Goal: Information Seeking & Learning: Learn about a topic

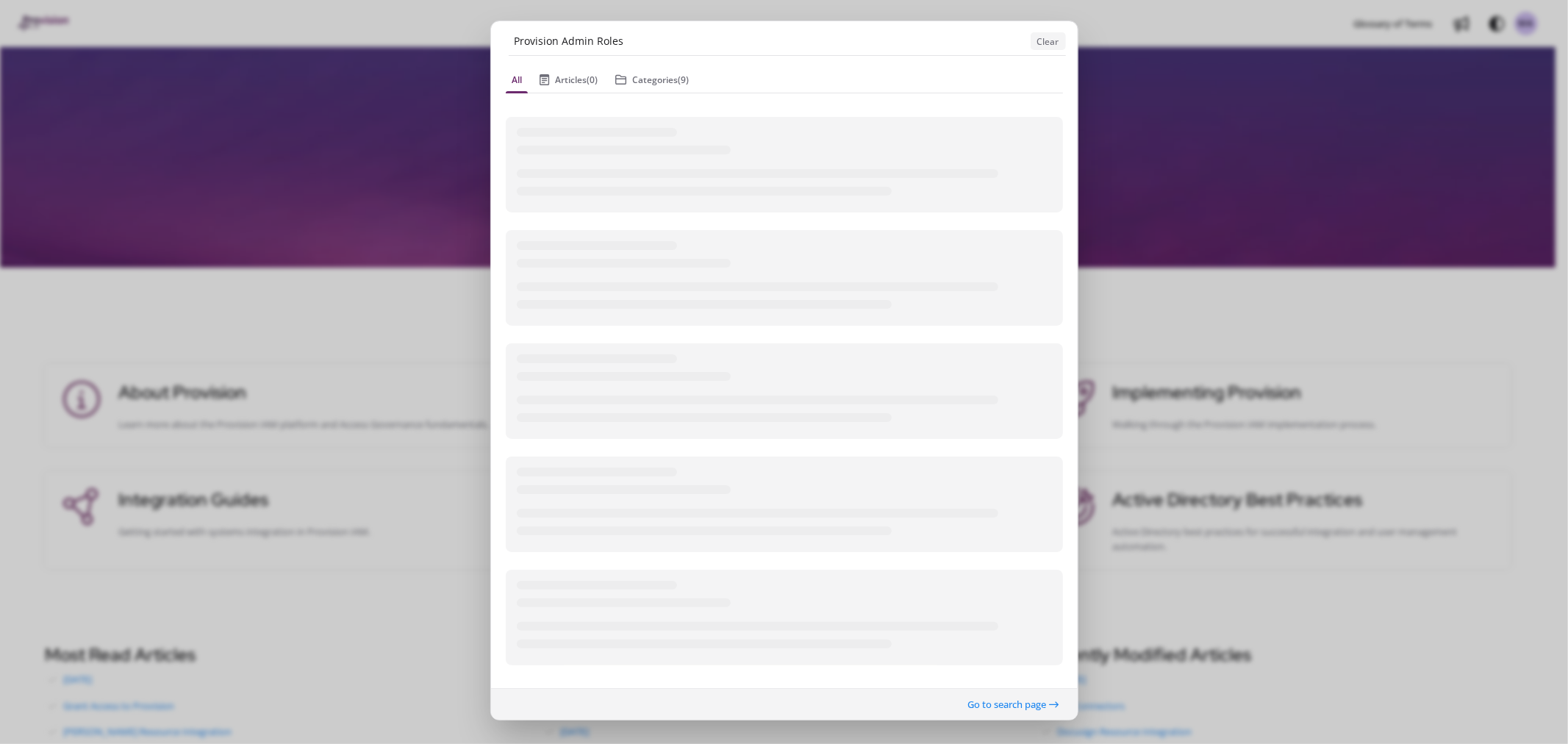
type input "Provision Admin Roles"
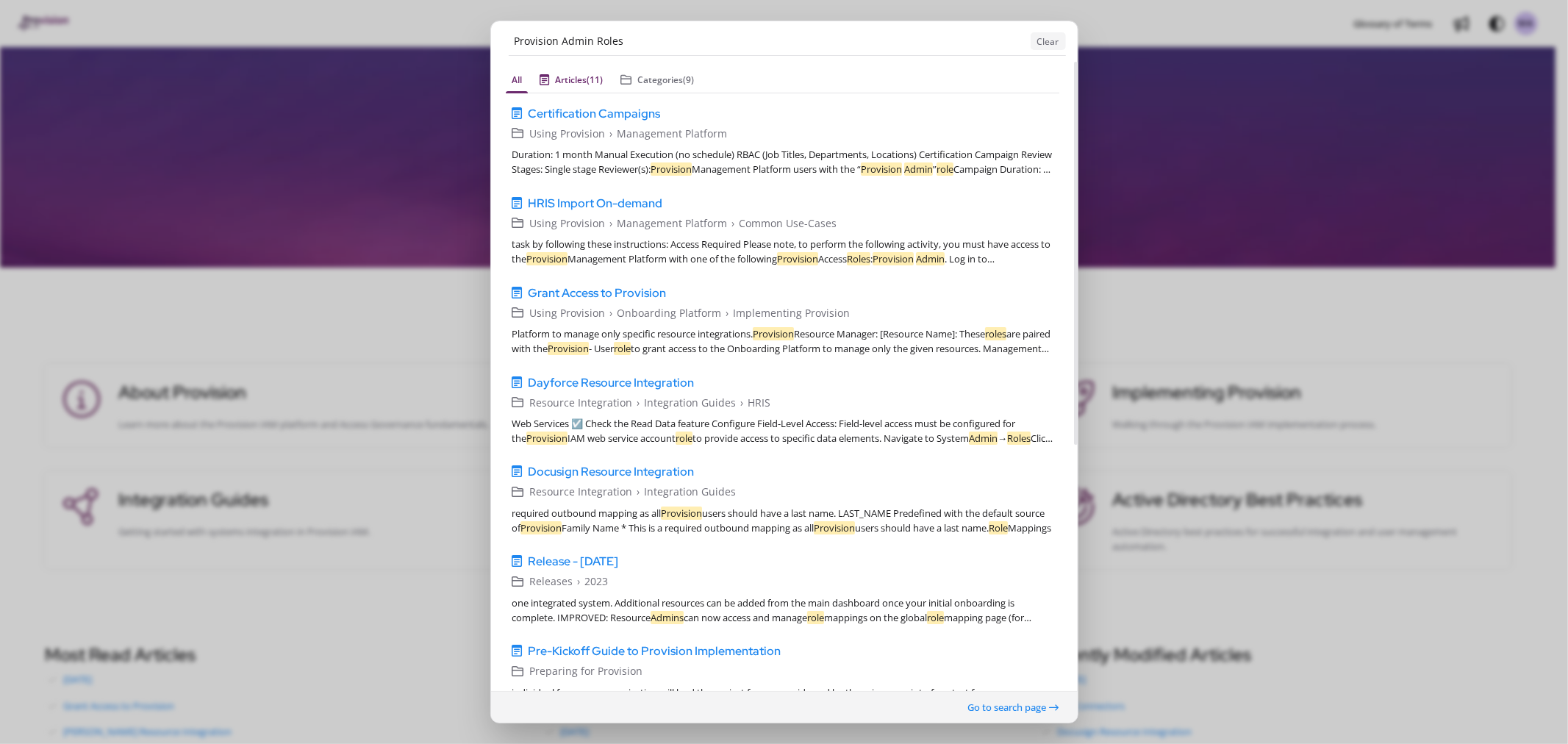
click at [592, 78] on span "(11)" at bounding box center [595, 80] width 16 height 13
click at [658, 83] on button "Categories (9)" at bounding box center [657, 81] width 85 height 26
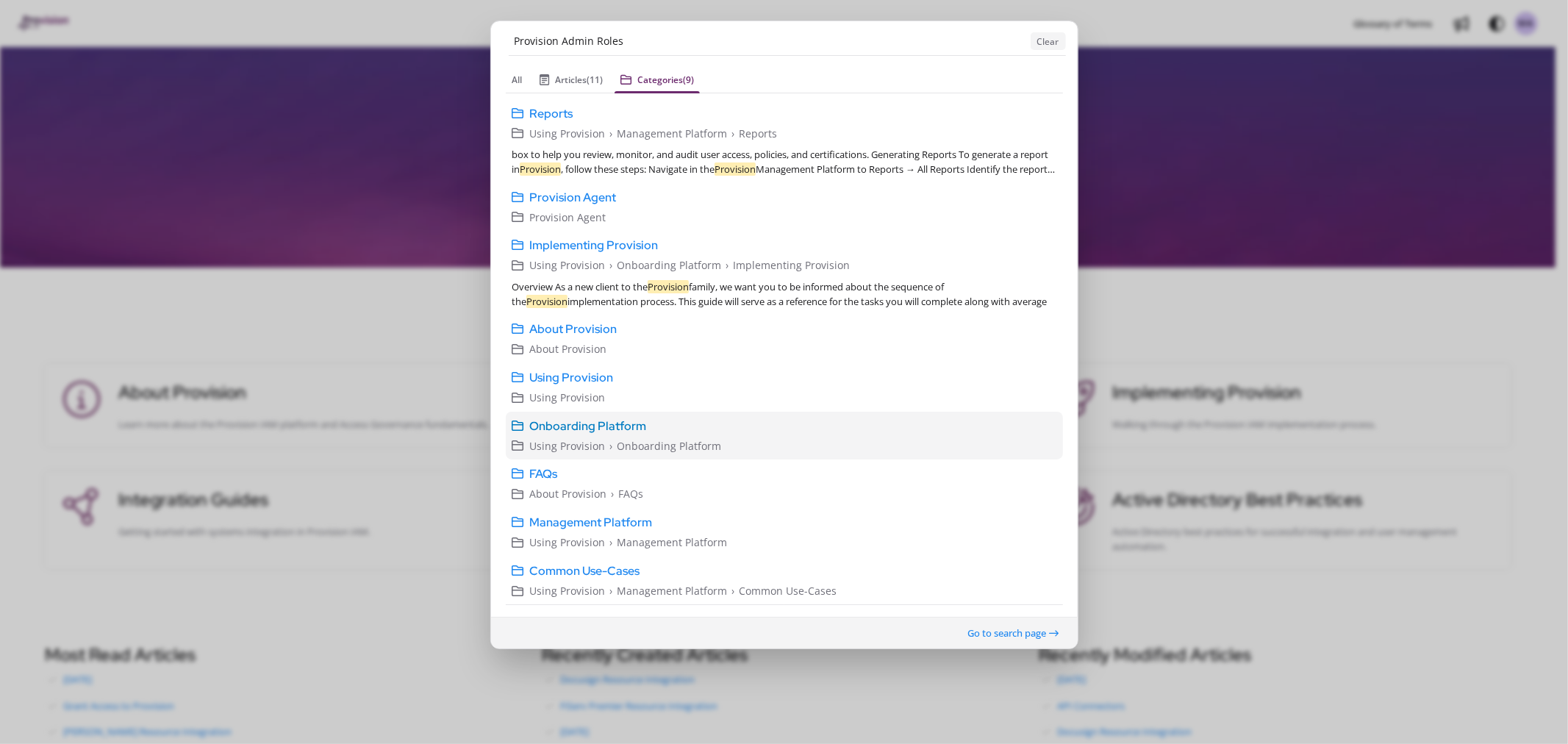
click at [574, 419] on span "Onboarding Platform" at bounding box center [588, 425] width 117 height 17
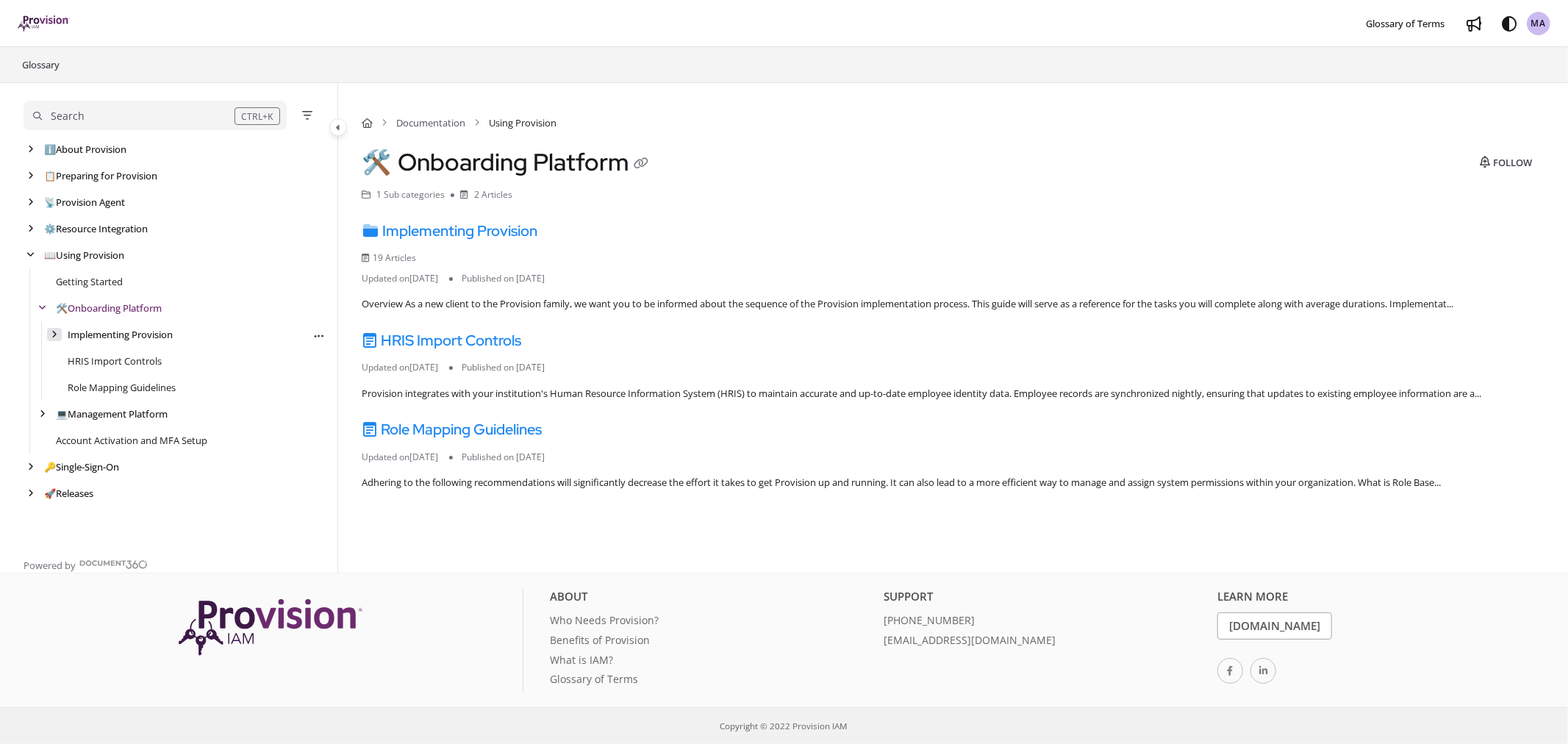
click at [57, 334] on icon "arrow" at bounding box center [54, 334] width 6 height 9
click at [57, 334] on icon "arrow" at bounding box center [55, 334] width 8 height 9
click at [79, 152] on link "ℹ️ About Provision" at bounding box center [87, 149] width 85 height 15
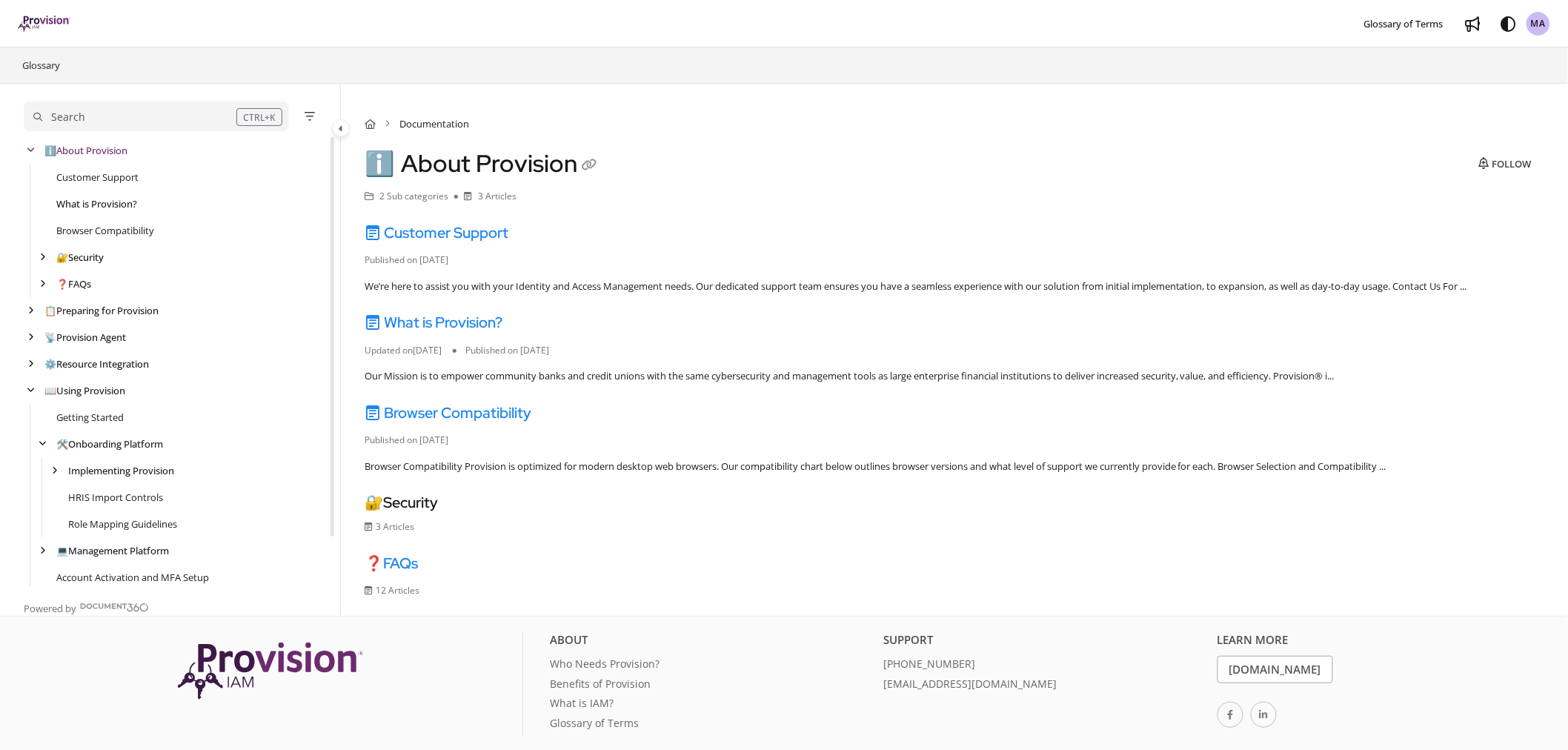
click at [78, 202] on link "What is Provision?" at bounding box center [96, 203] width 81 height 15
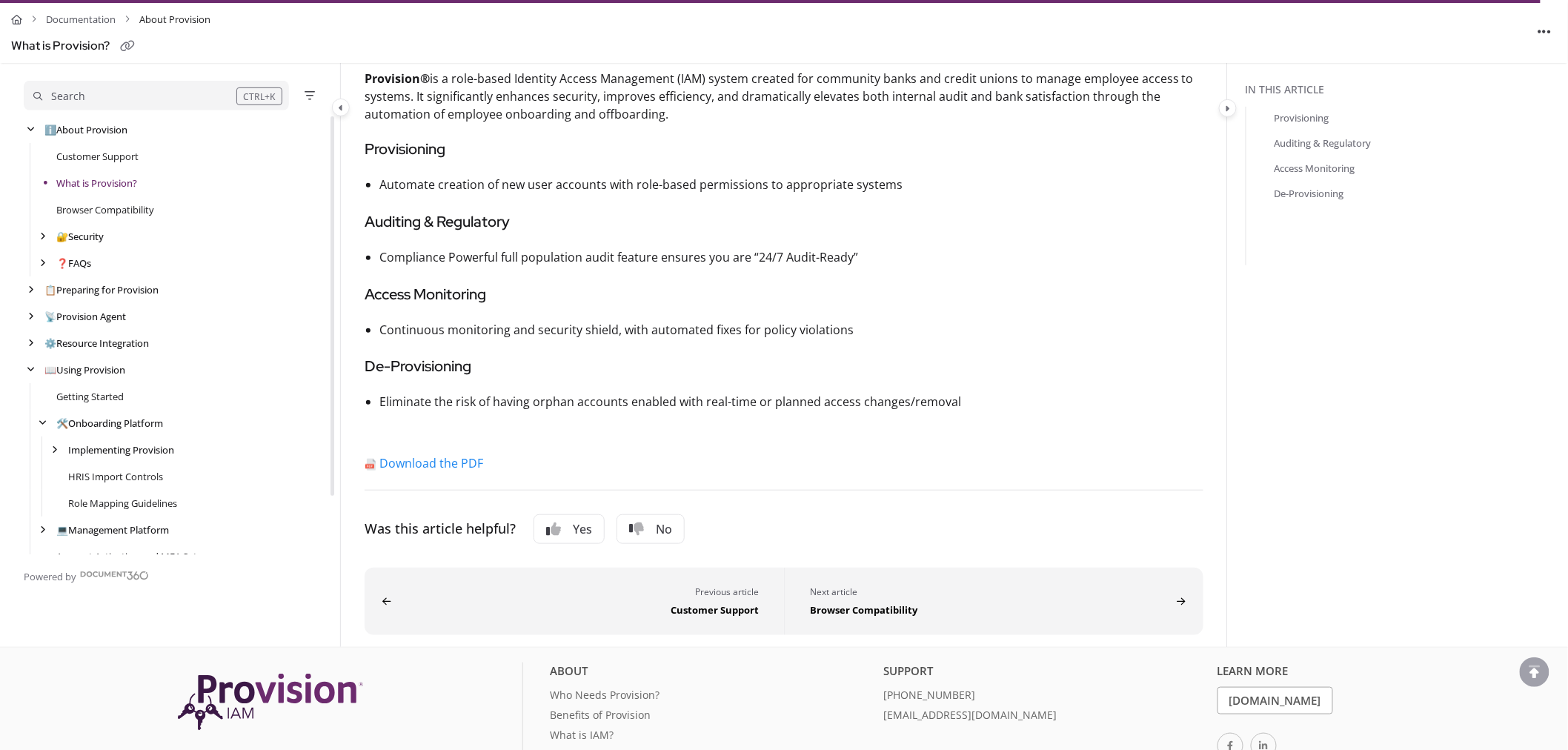
scroll to position [352, 0]
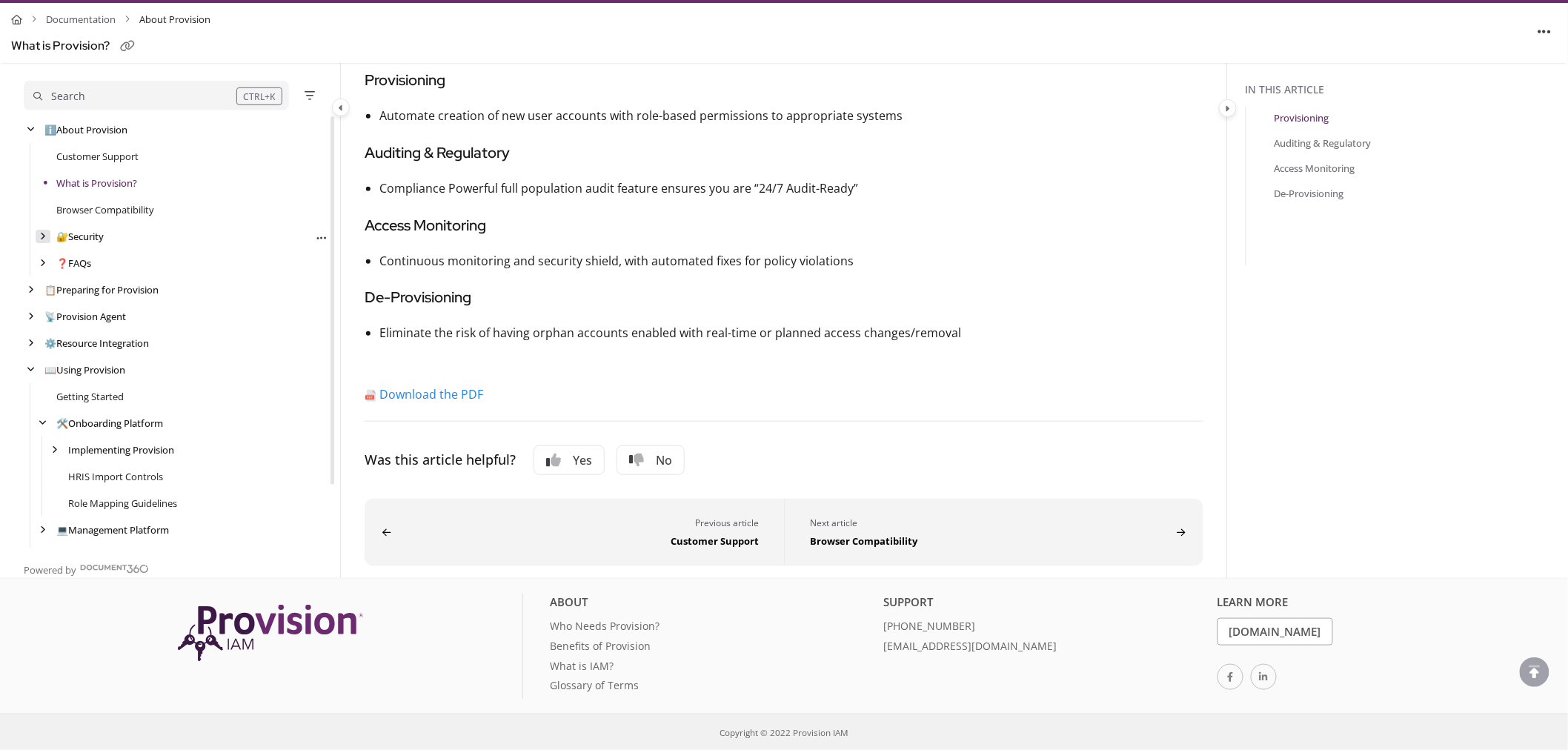
click at [41, 236] on icon "arrow" at bounding box center [42, 236] width 6 height 9
click at [99, 257] on link "User Identification & Authentication" at bounding box center [148, 263] width 160 height 15
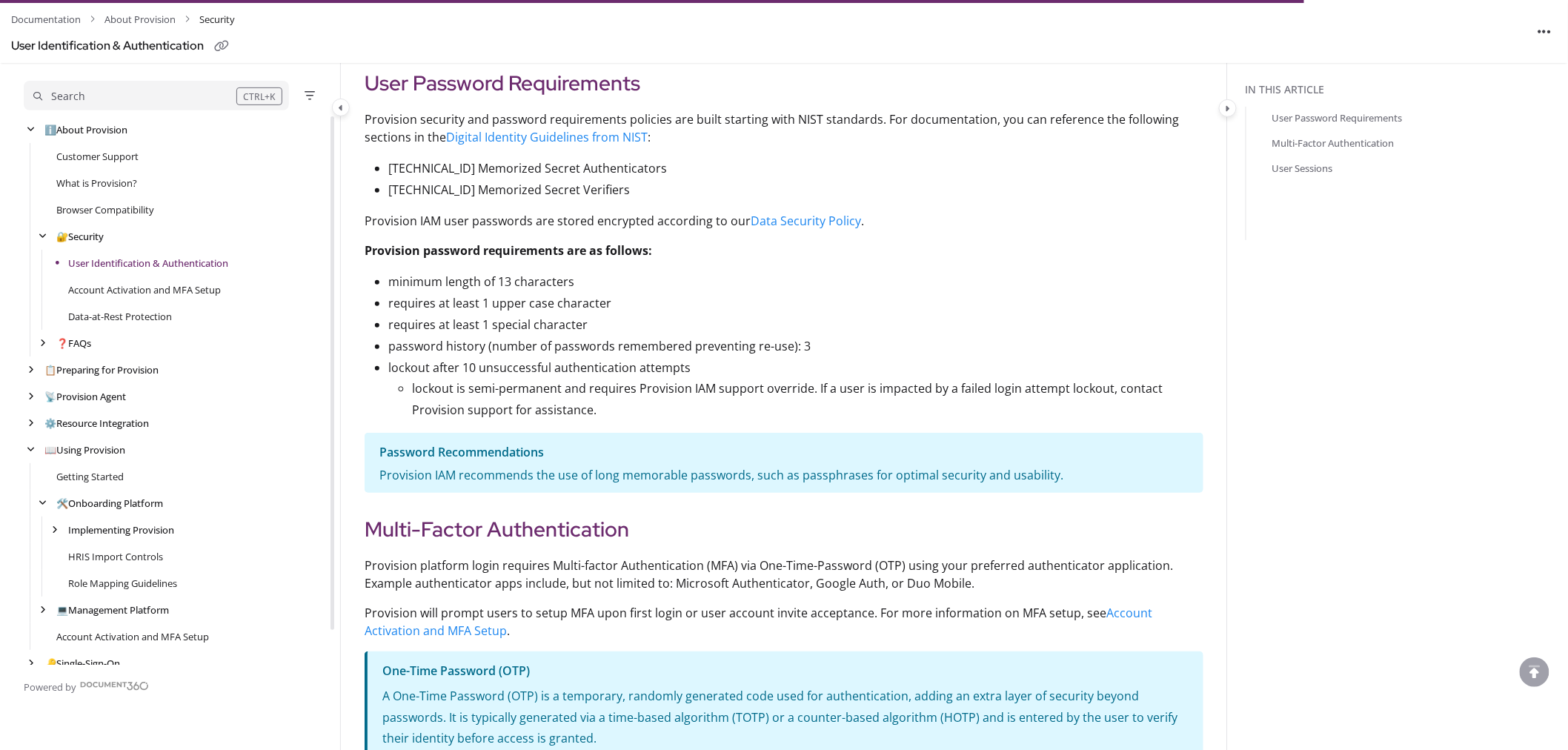
scroll to position [575, 0]
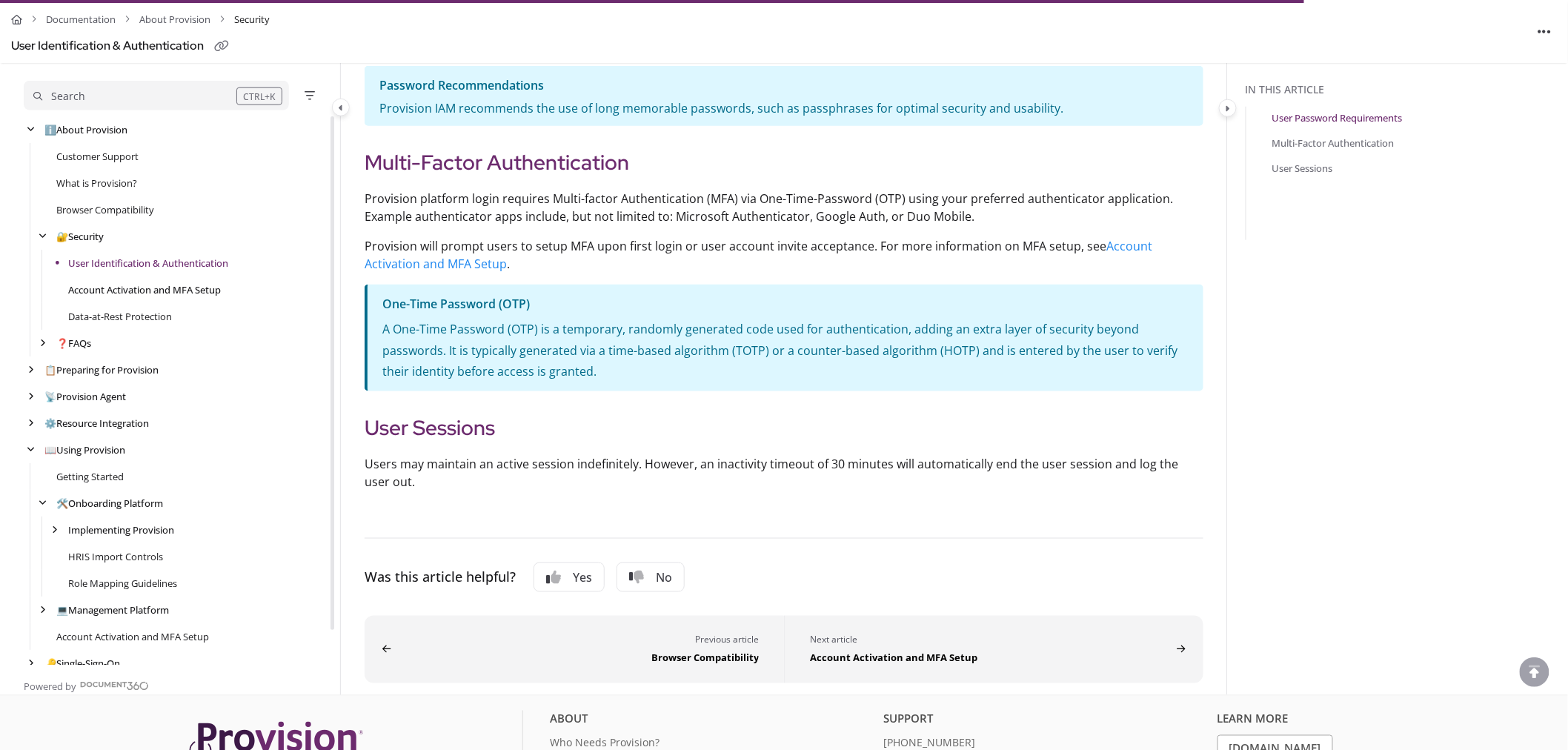
click at [153, 286] on link "Account Activation and MFA Setup" at bounding box center [145, 289] width 153 height 15
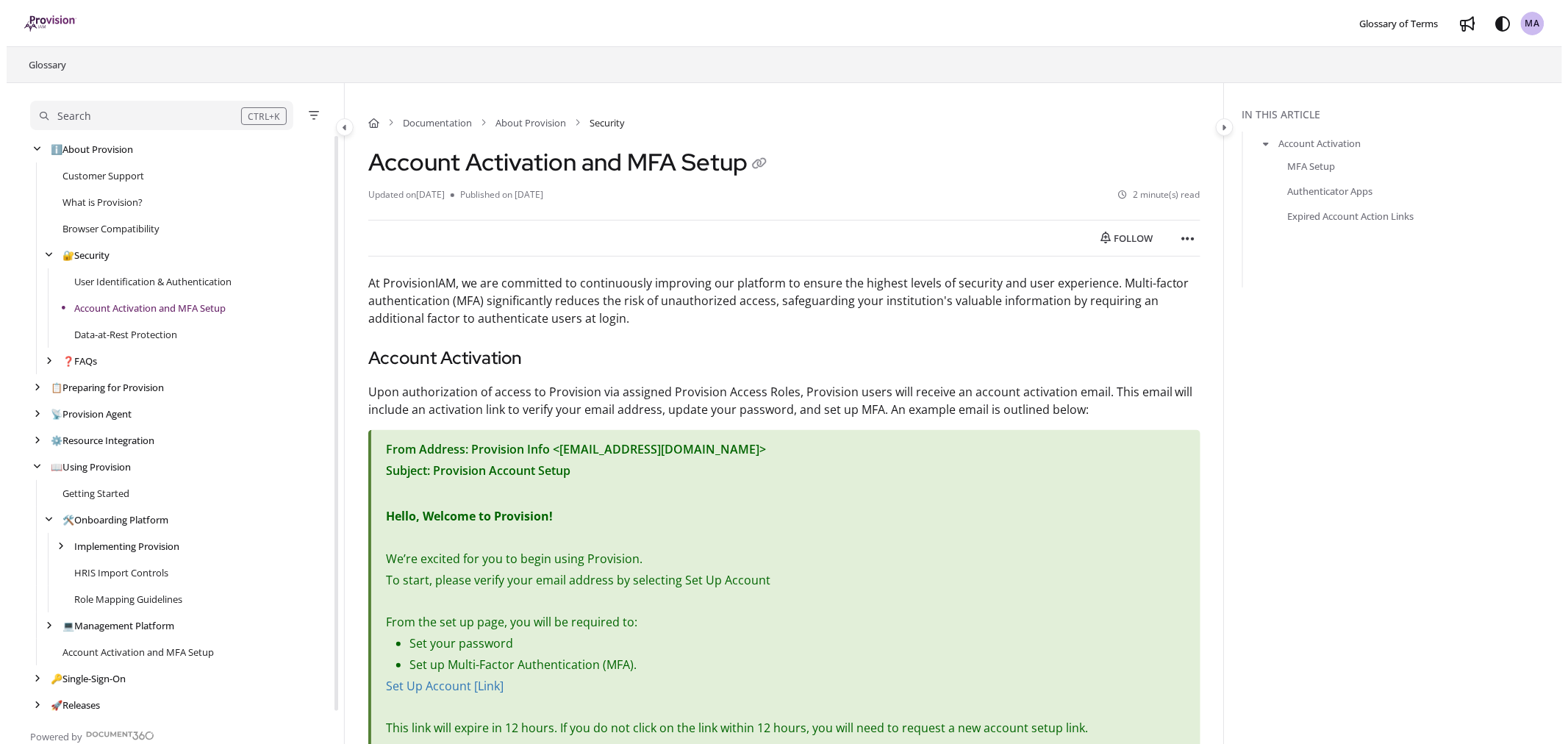
scroll to position [3, 0]
click at [120, 332] on link "Data-at-Rest Protection" at bounding box center [119, 331] width 103 height 15
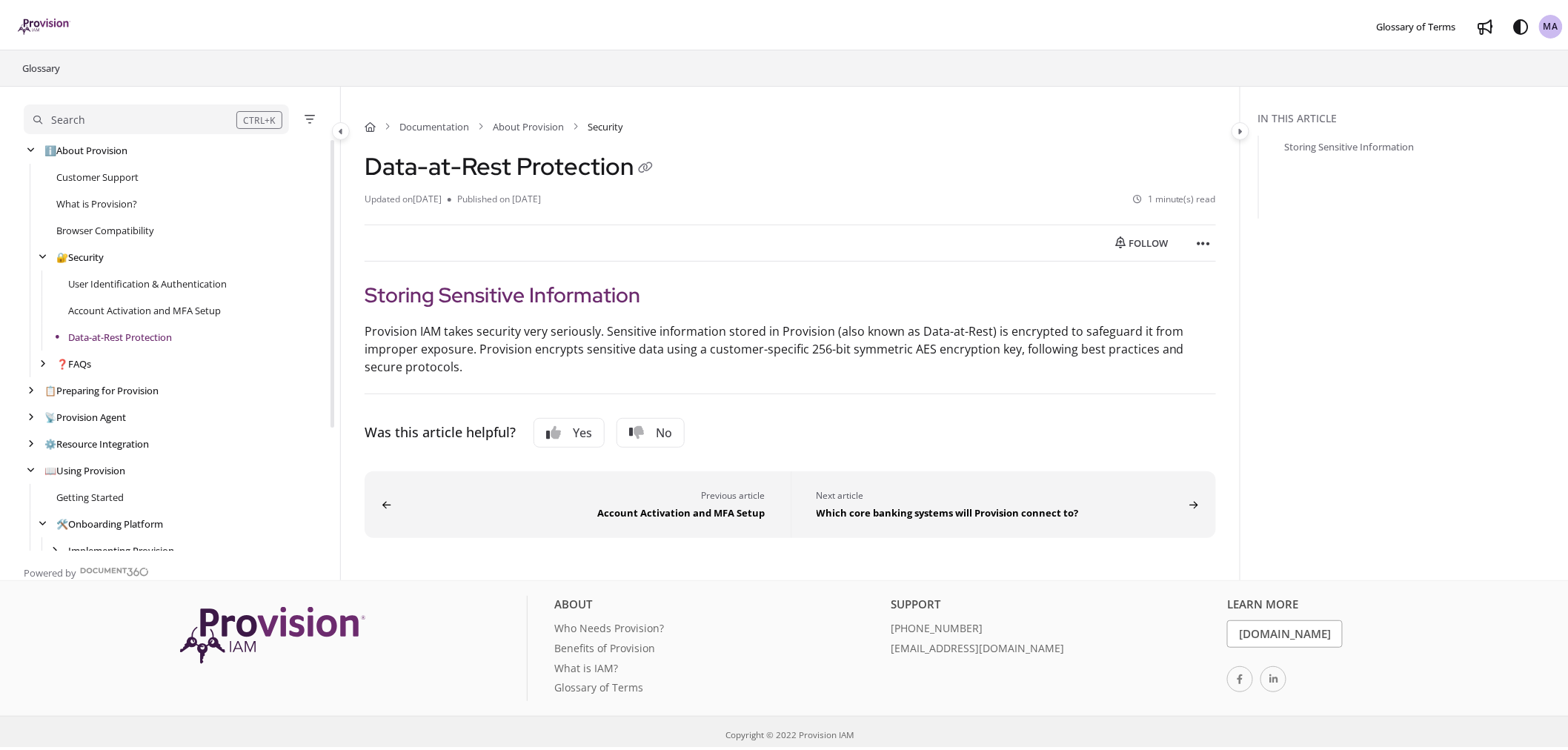
scroll to position [53, 0]
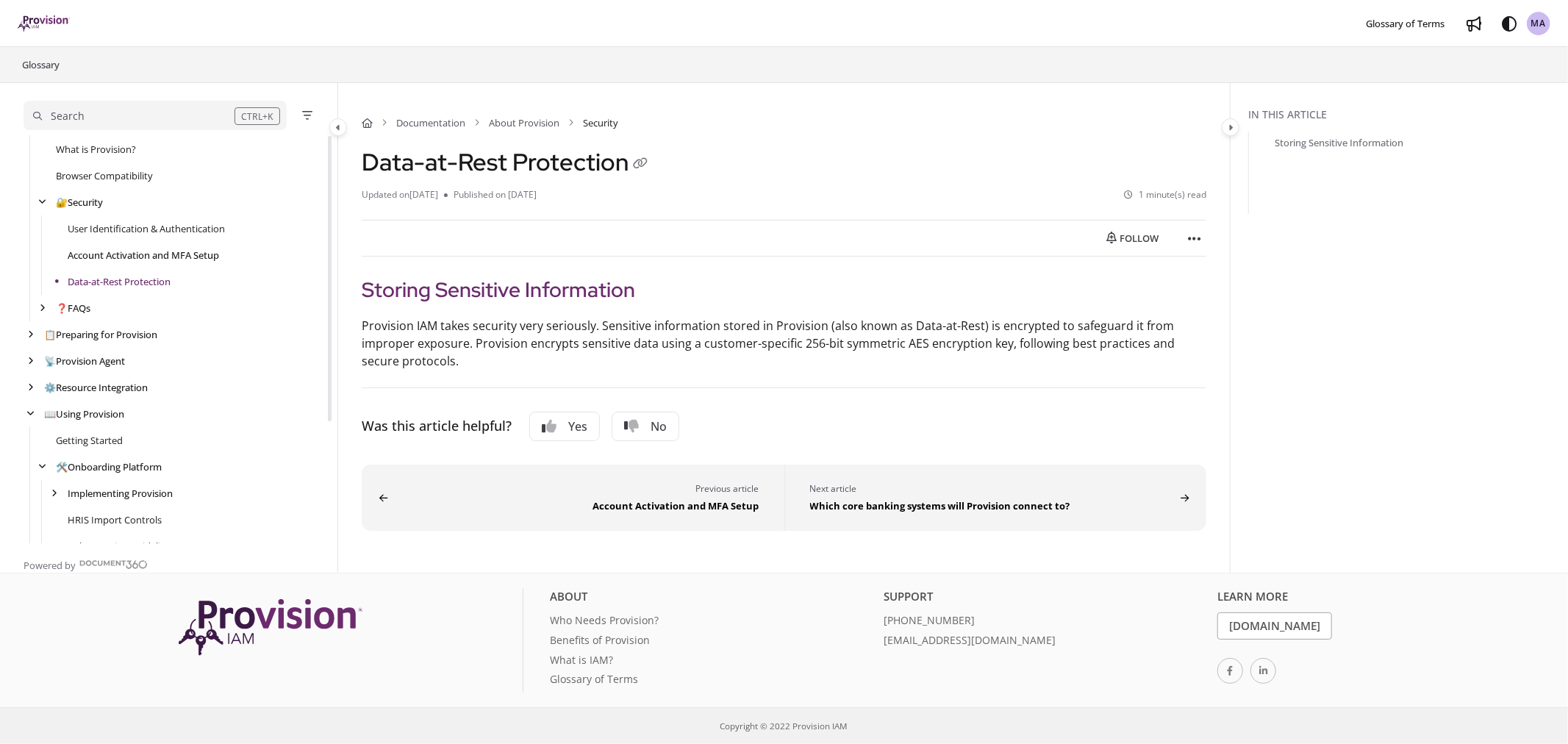
click at [105, 251] on link "Account Activation and MFA Setup" at bounding box center [144, 255] width 152 height 15
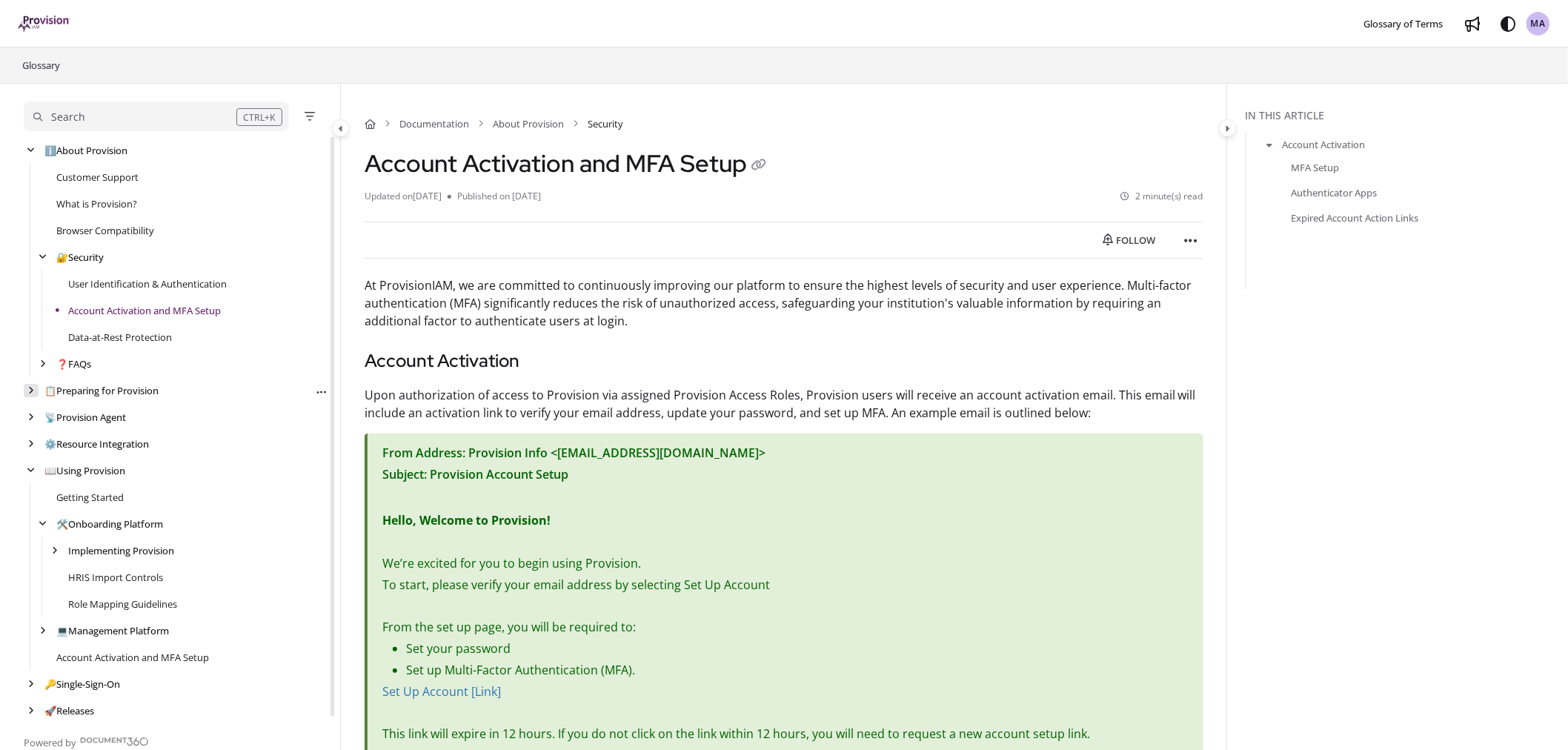
click at [34, 391] on div "arrow" at bounding box center [31, 391] width 15 height 14
click at [40, 450] on div "arrow" at bounding box center [43, 445] width 15 height 14
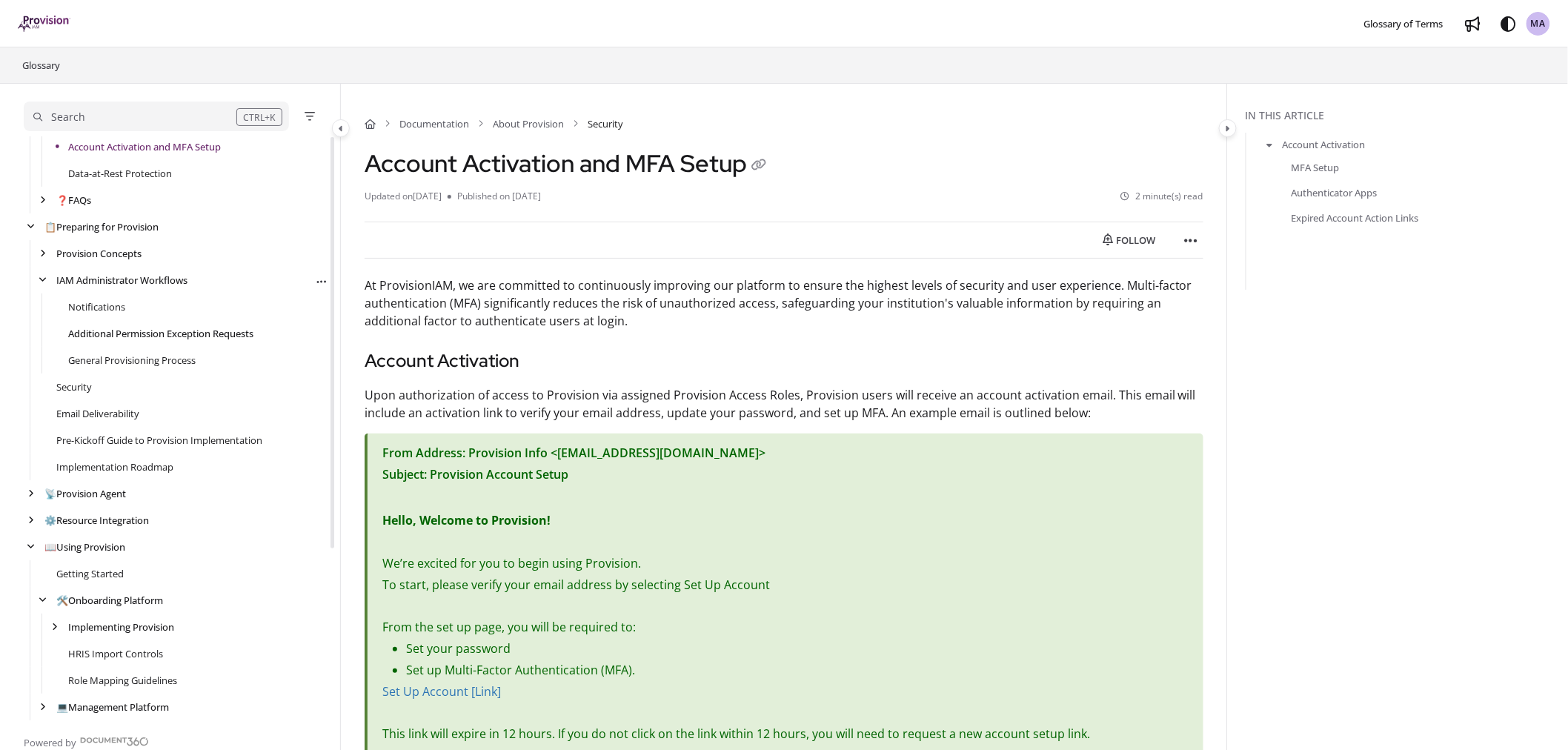
scroll to position [164, 0]
click at [93, 414] on link "Email Deliverability" at bounding box center [98, 413] width 83 height 15
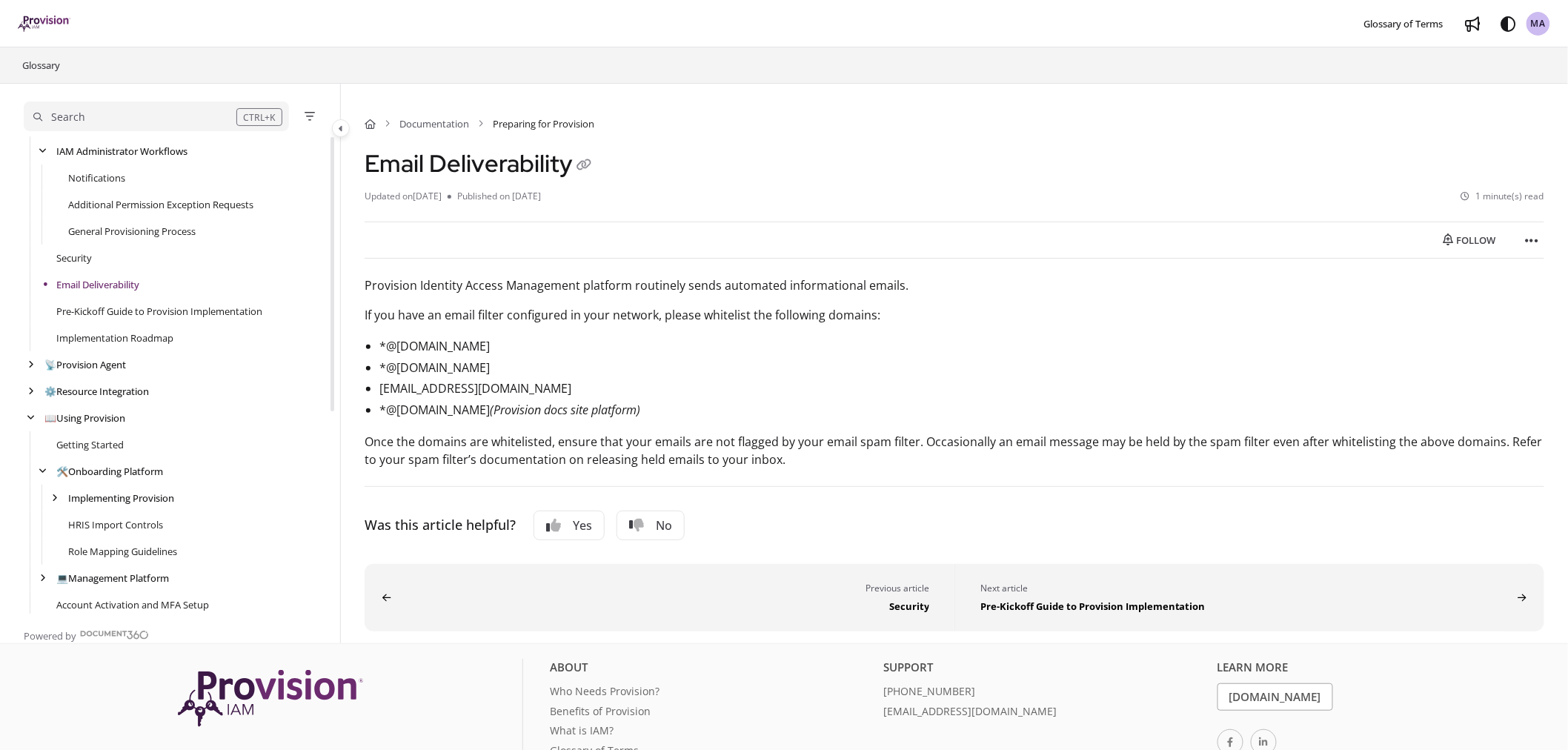
scroll to position [350, 0]
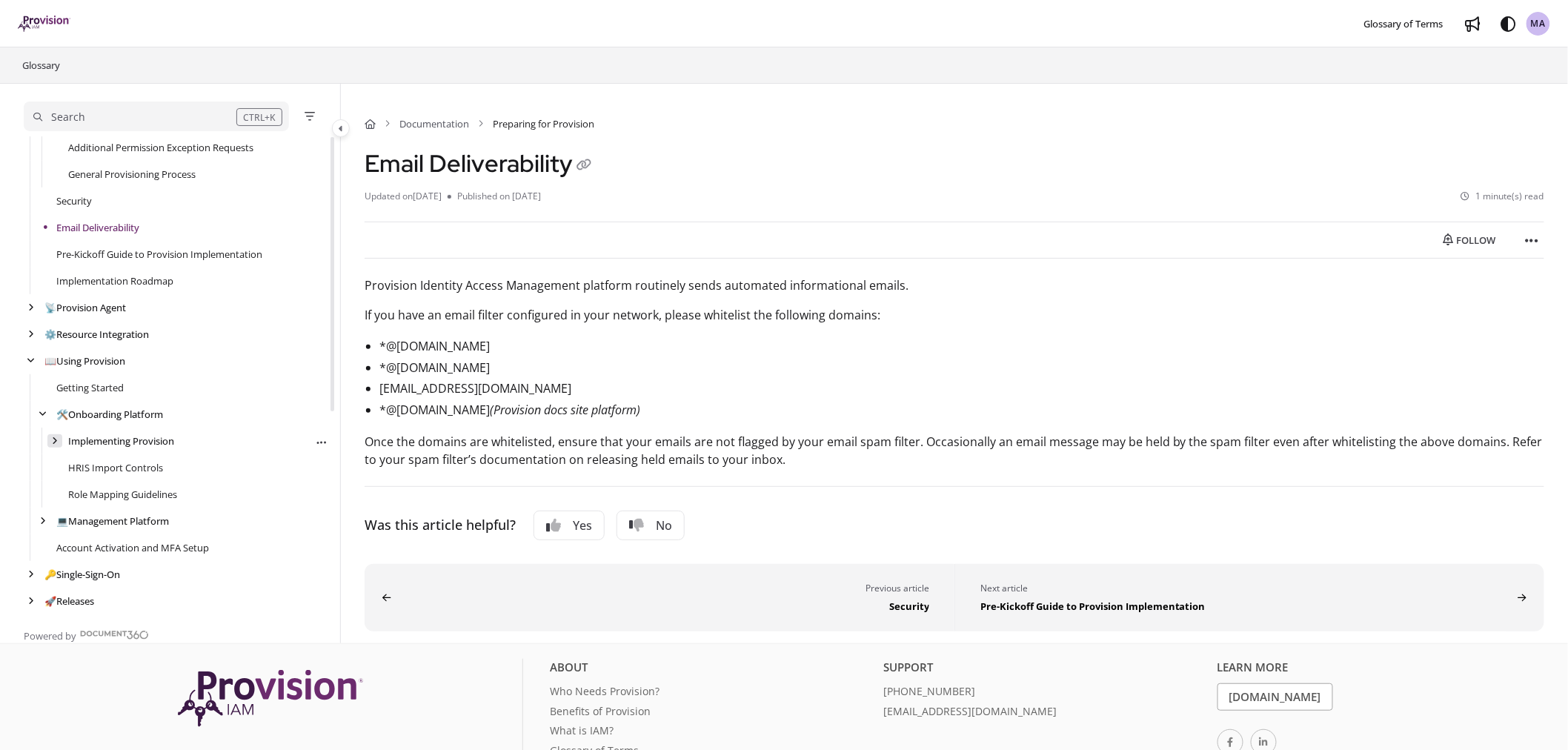
click at [60, 443] on div "arrow" at bounding box center [55, 442] width 15 height 14
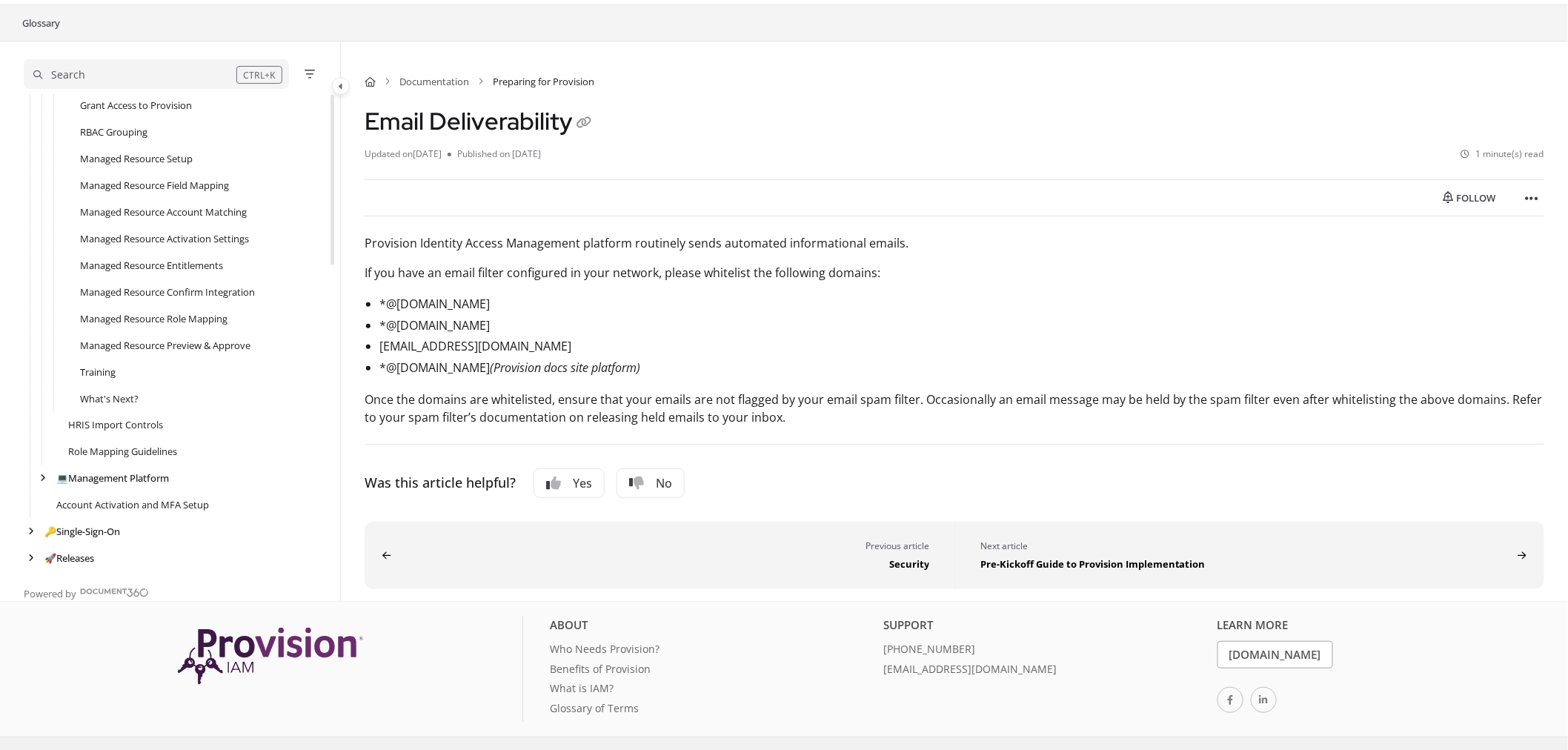
scroll to position [65, 0]
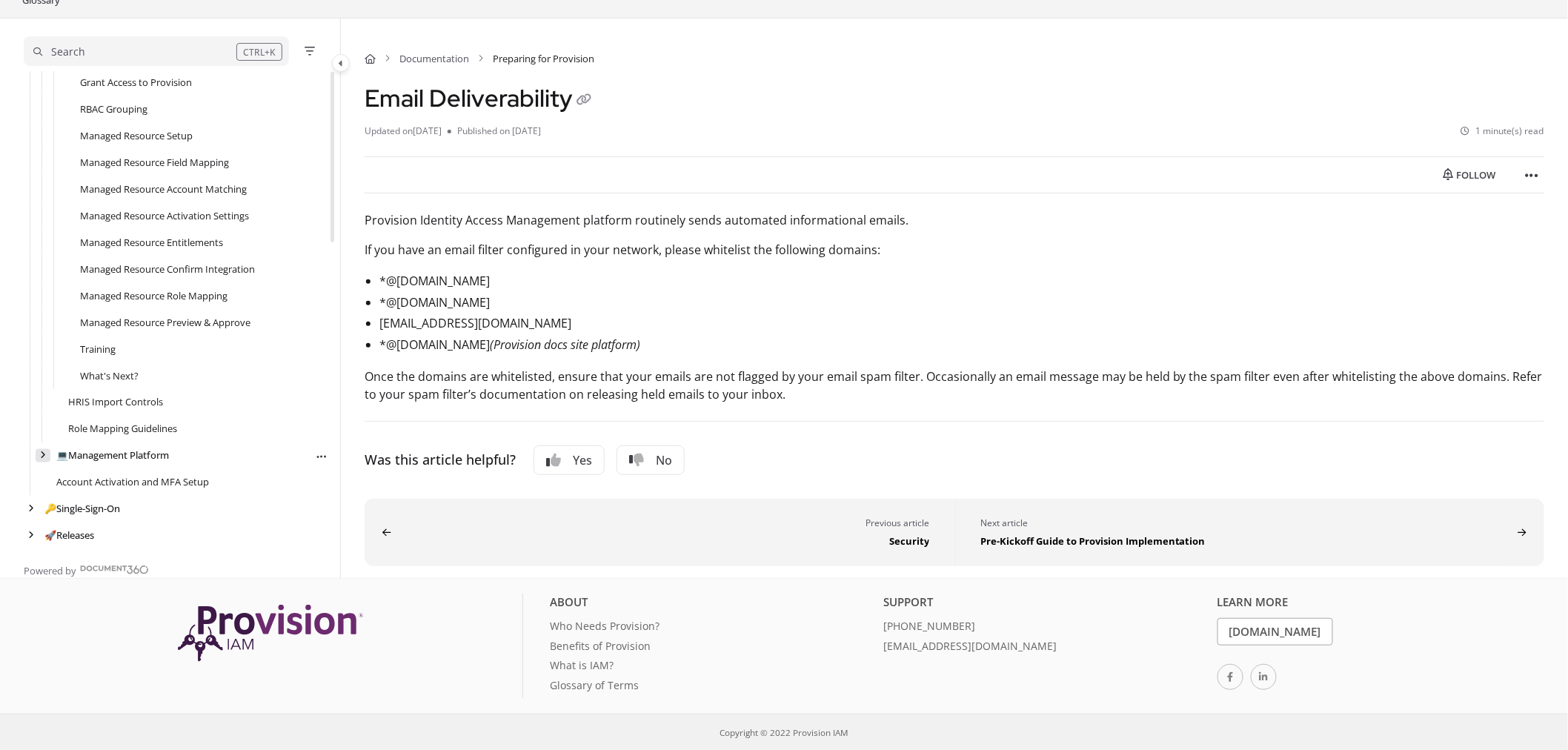
click at [47, 457] on div "arrow" at bounding box center [43, 456] width 15 height 14
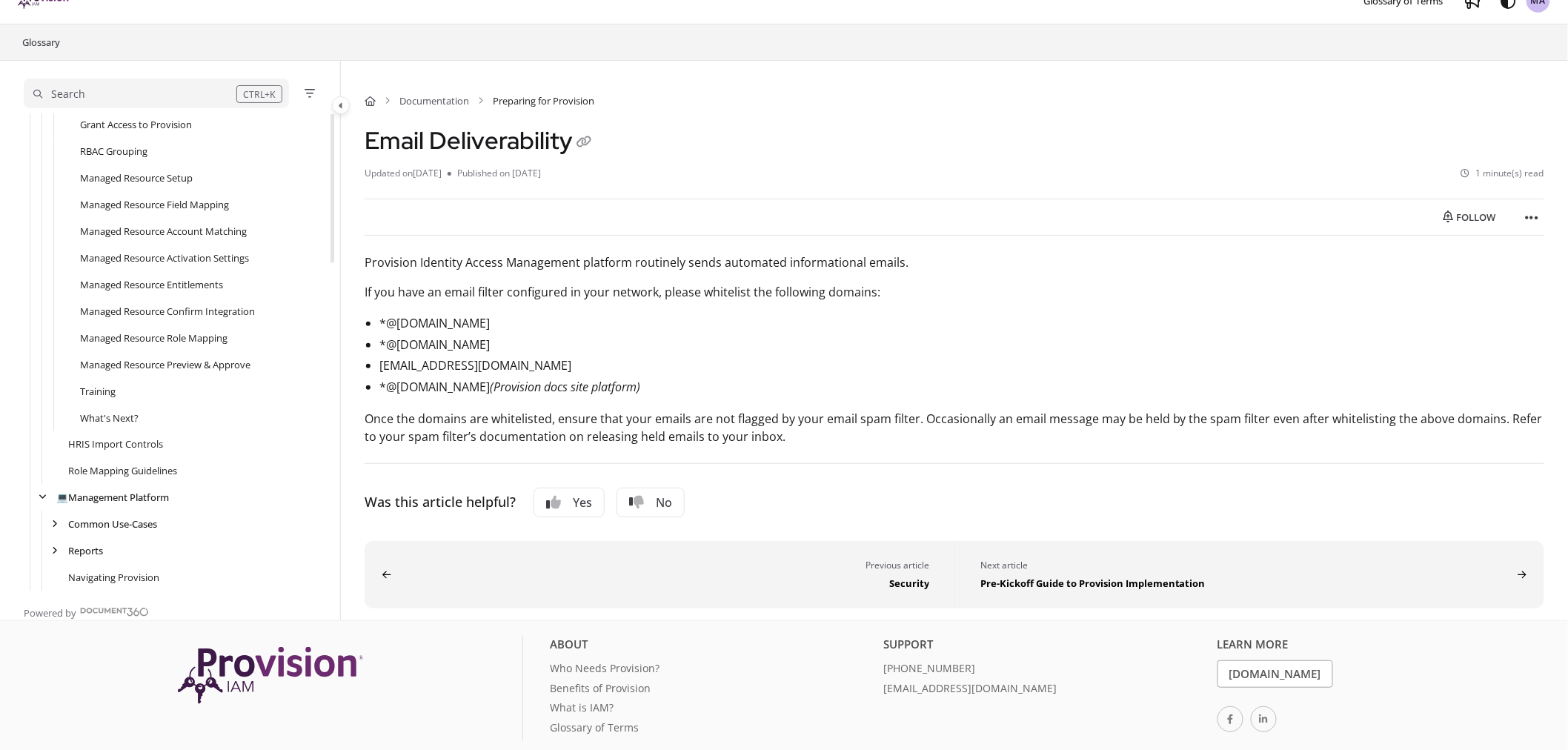
scroll to position [0, 0]
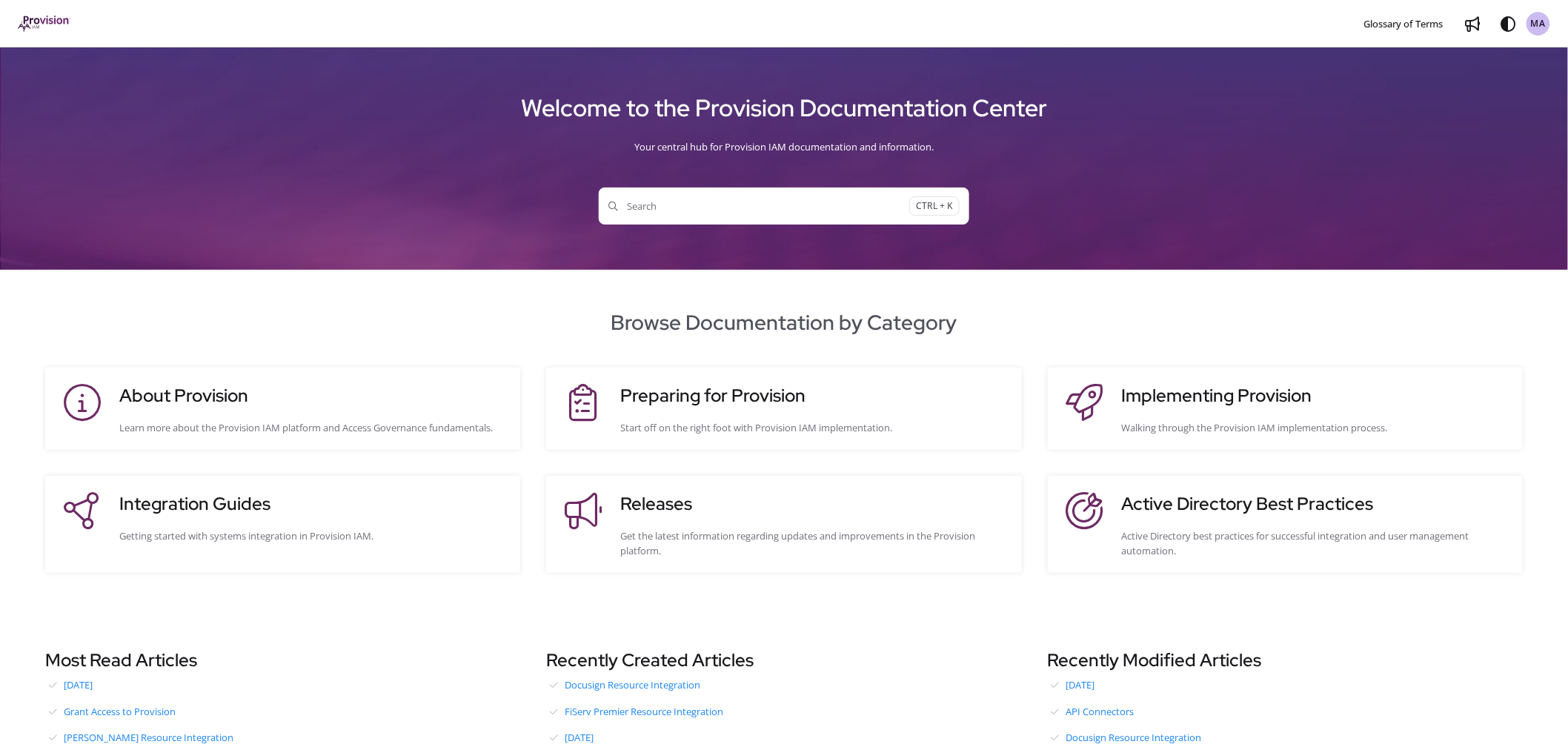
click at [638, 202] on span "Search" at bounding box center [758, 206] width 301 height 15
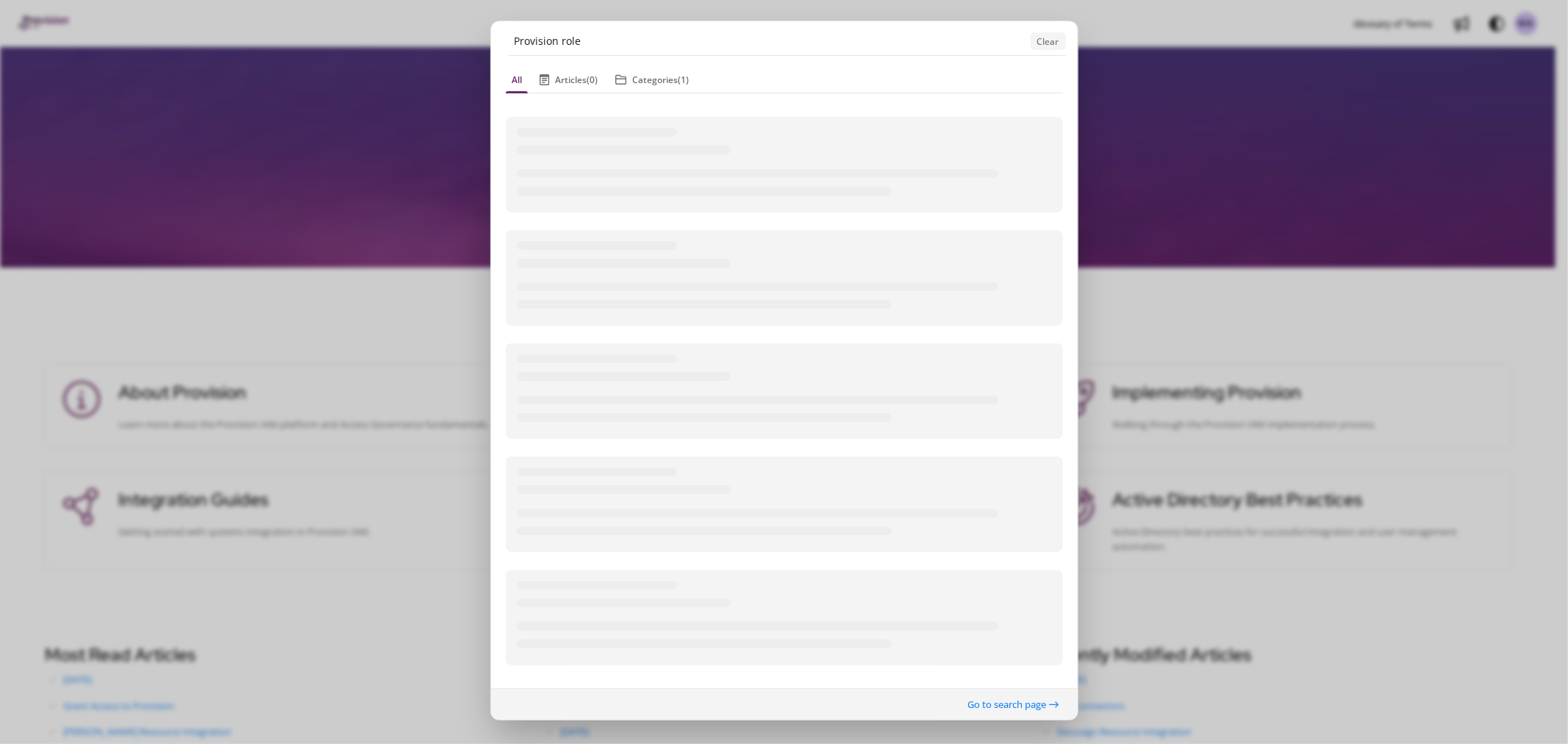
type input "Provision role"
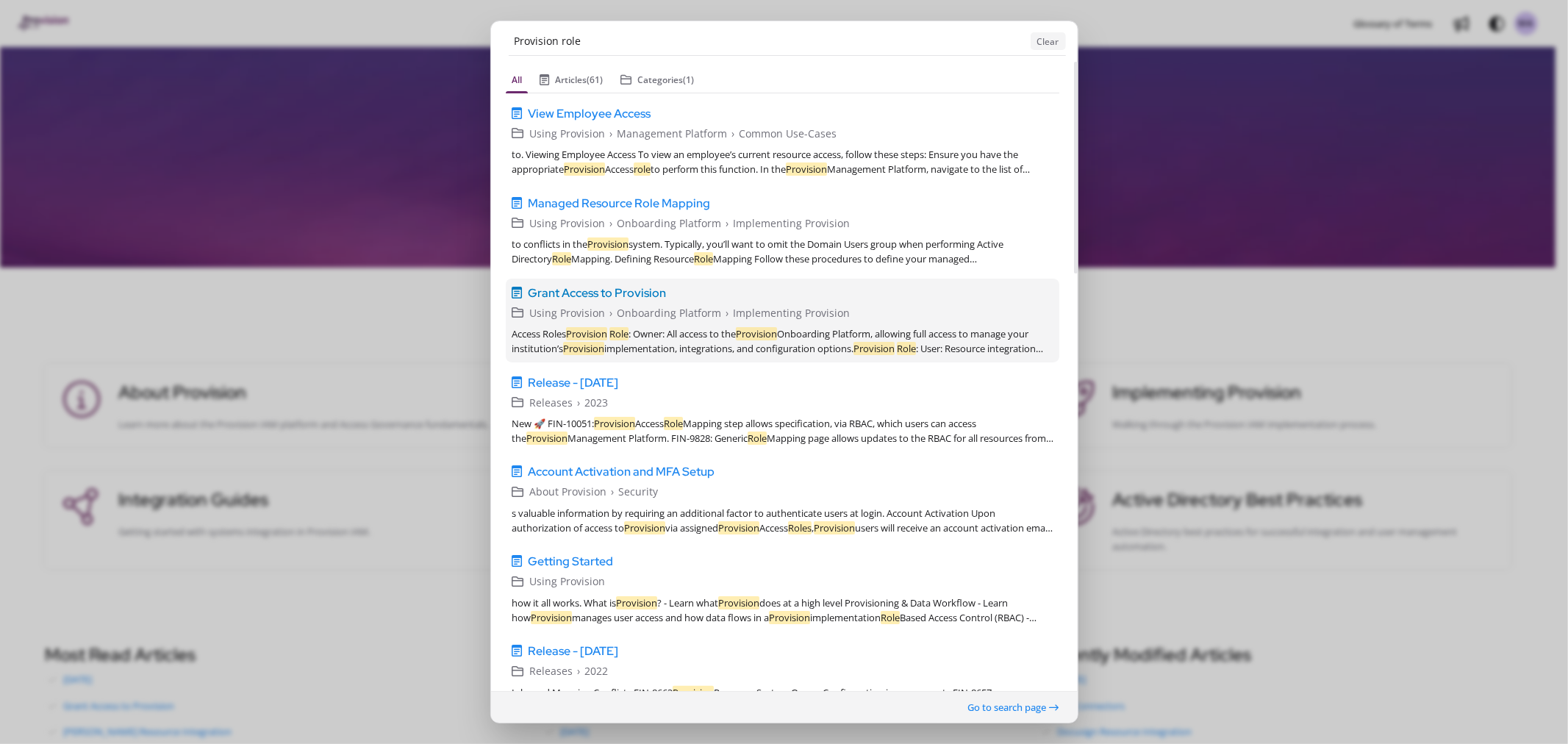
click at [604, 294] on span "Grant Access to Provision" at bounding box center [597, 293] width 138 height 17
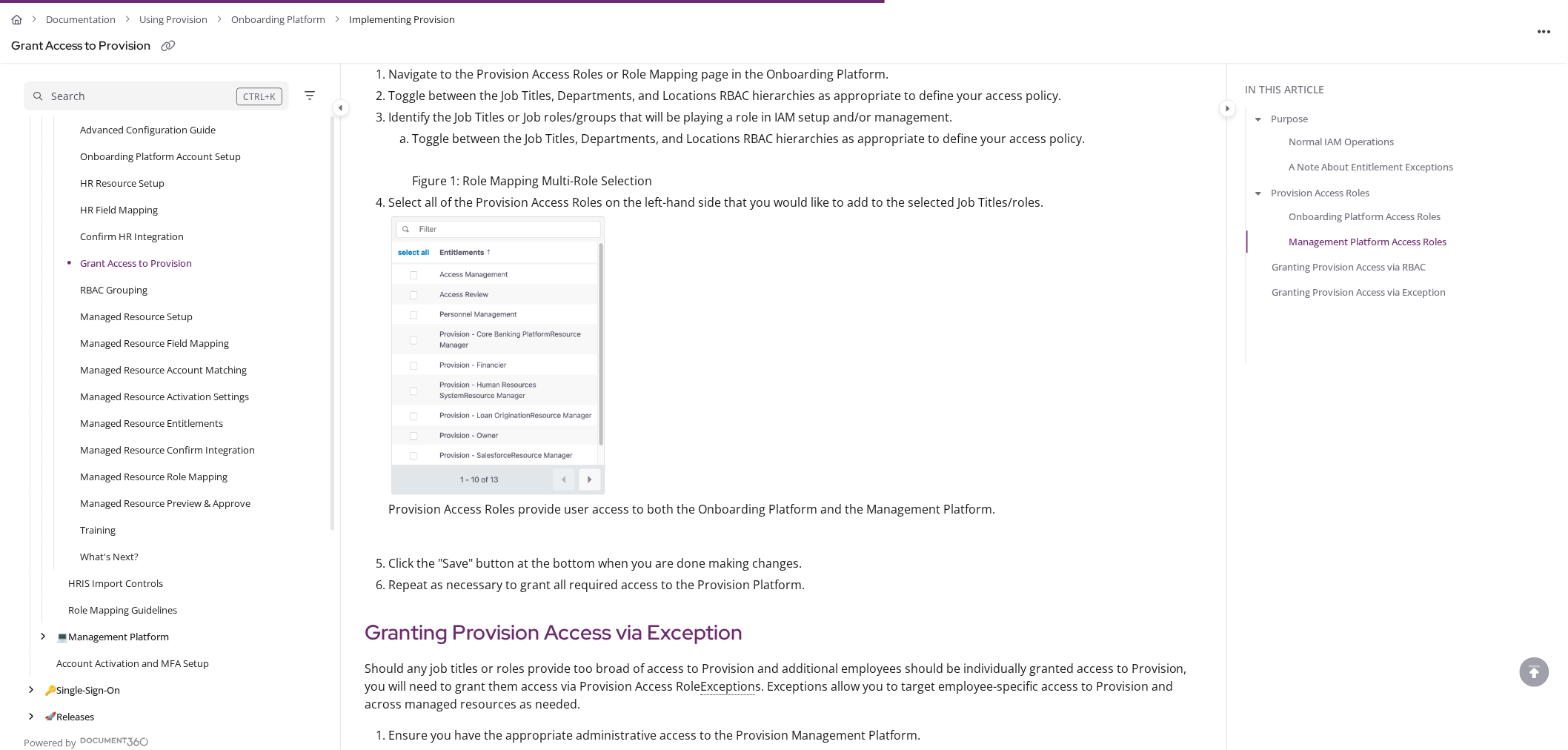
scroll to position [2021, 0]
